Goal: Information Seeking & Learning: Learn about a topic

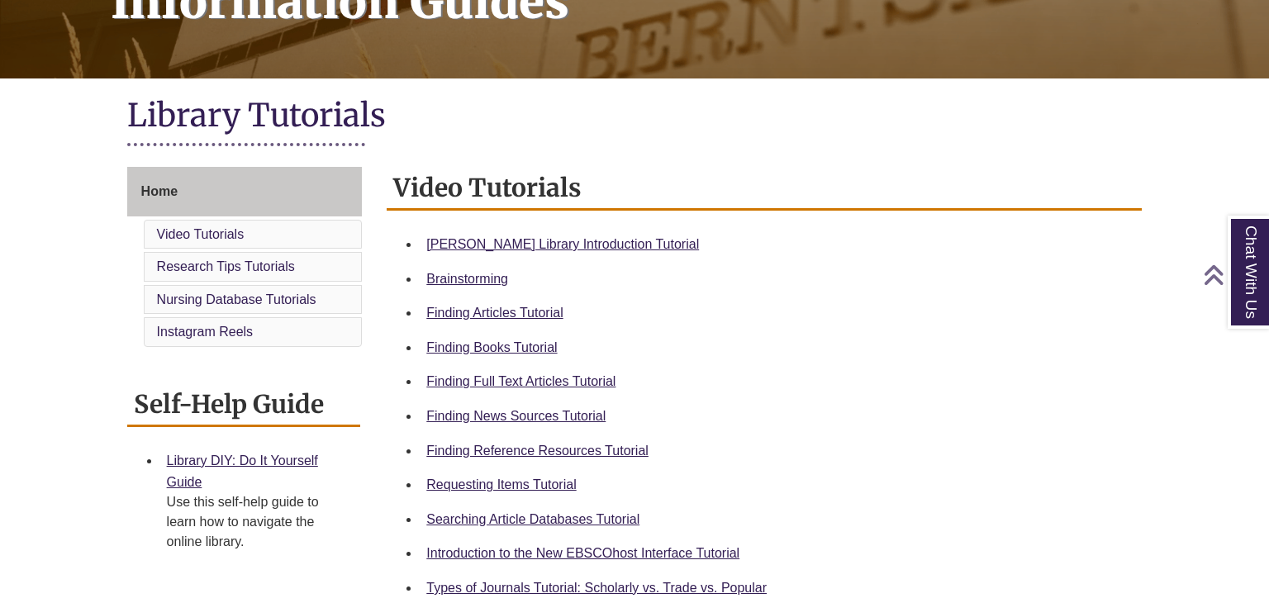
scroll to position [301, 0]
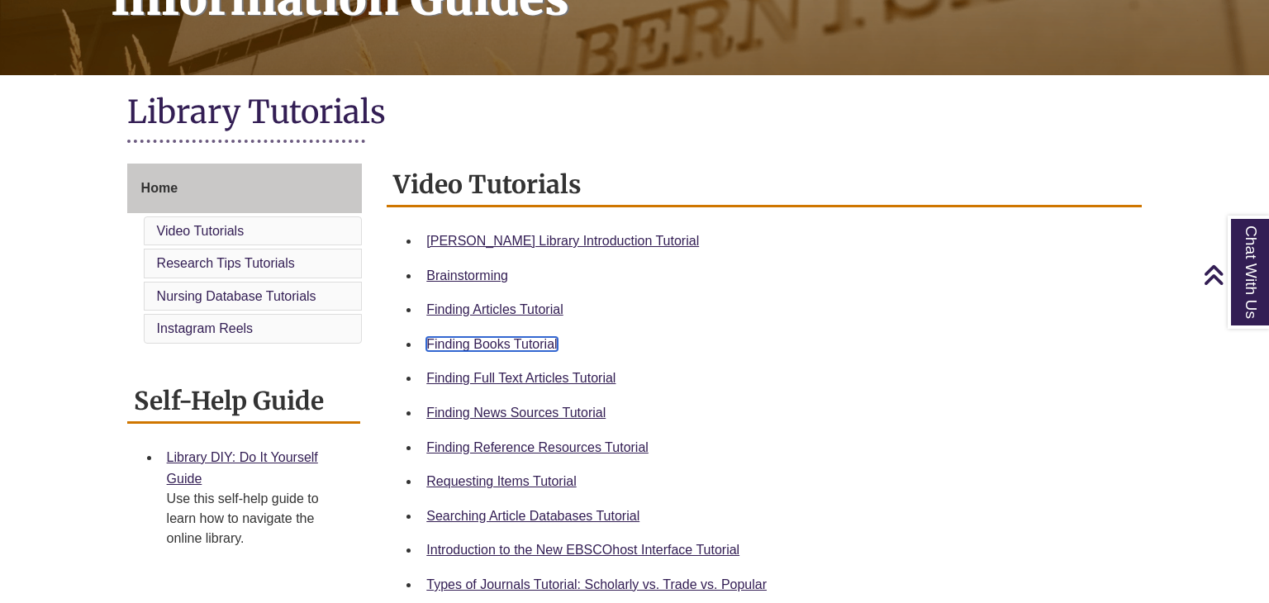
click at [539, 341] on link "Finding Books Tutorial" at bounding box center [491, 344] width 131 height 14
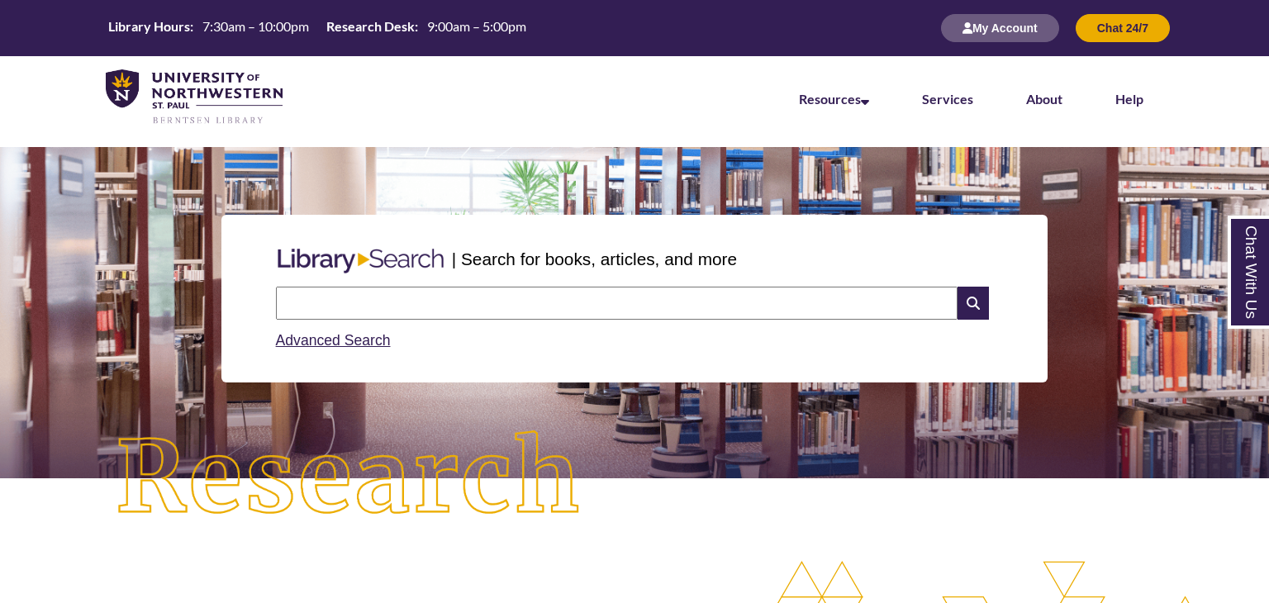
click at [383, 318] on input "text" at bounding box center [617, 303] width 682 height 33
type input "**********"
click at [973, 316] on icon at bounding box center [973, 303] width 31 height 33
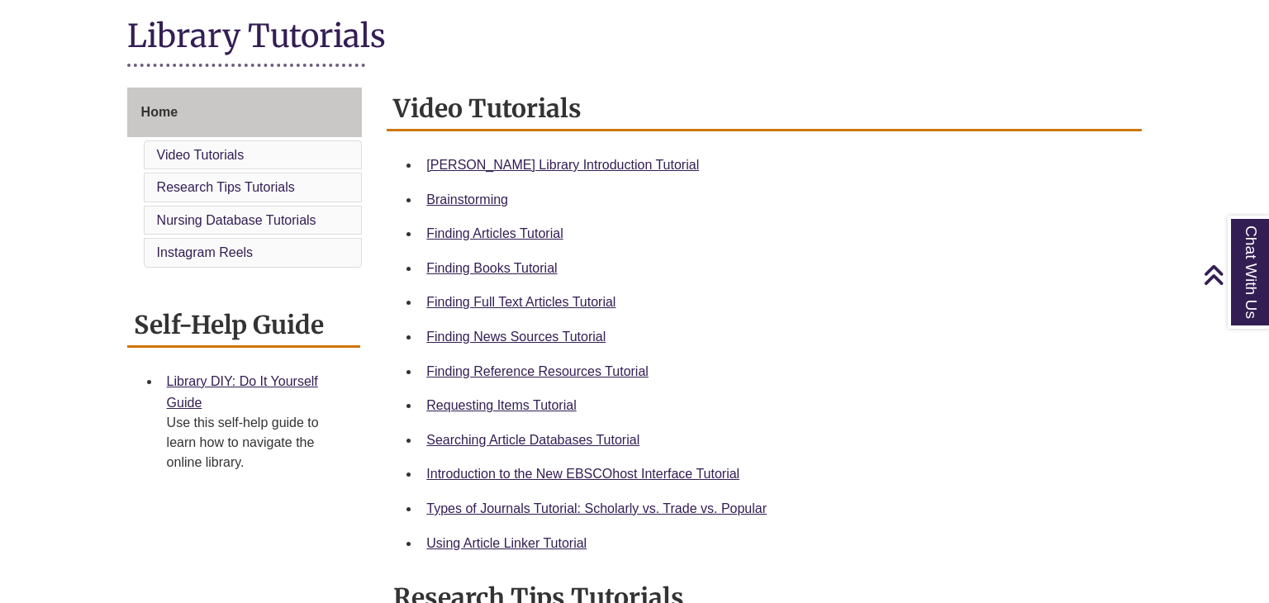
scroll to position [378, 0]
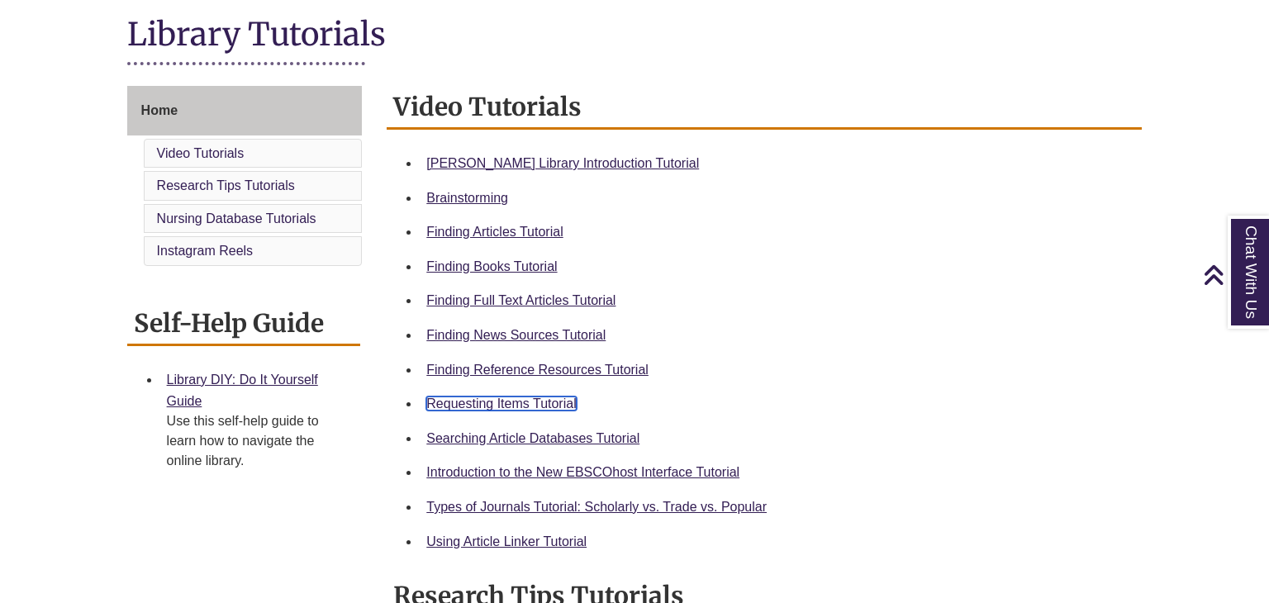
click at [510, 405] on link "Requesting Items Tutorial" at bounding box center [501, 404] width 150 height 14
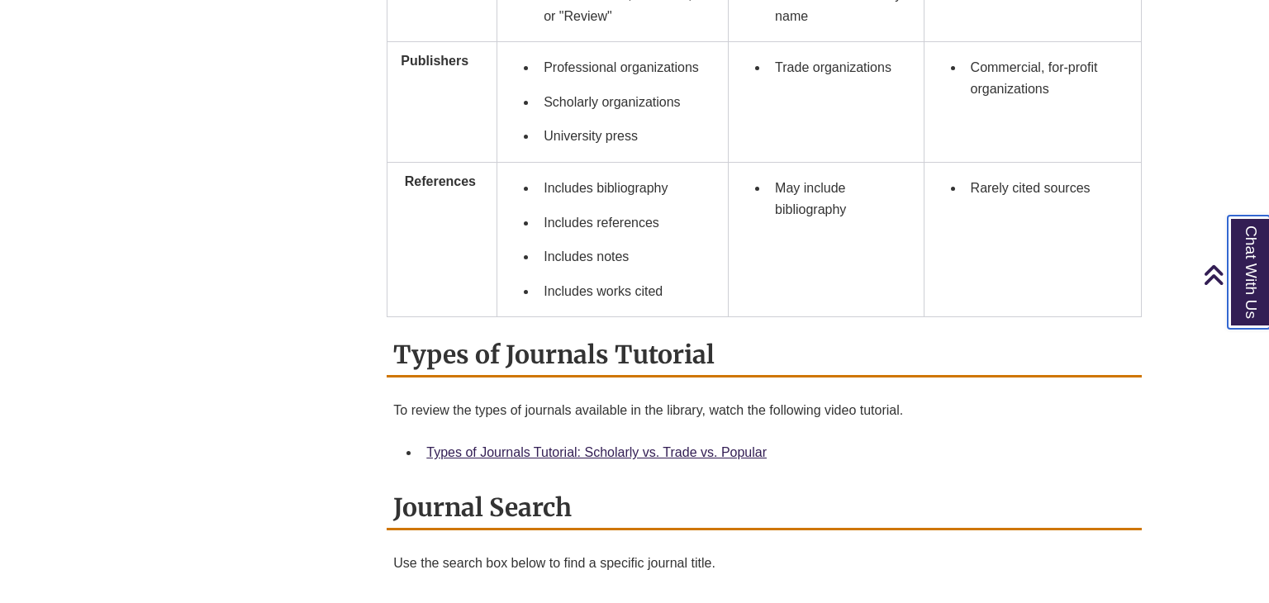
scroll to position [1495, 0]
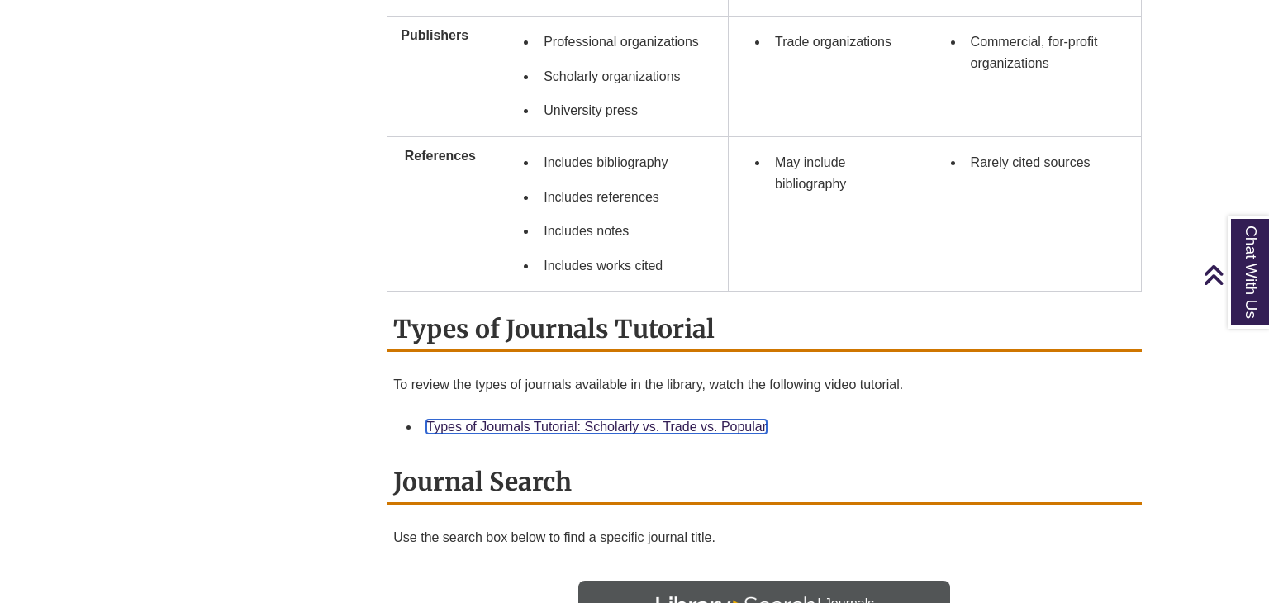
click at [745, 420] on link "Types of Journals Tutorial: Scholarly vs. Trade vs. Popular" at bounding box center [596, 427] width 340 height 14
